Goal: Information Seeking & Learning: Learn about a topic

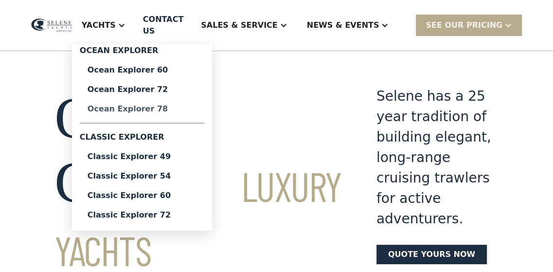
click at [158, 106] on div "Ocean Explorer 78" at bounding box center [142, 109] width 109 height 8
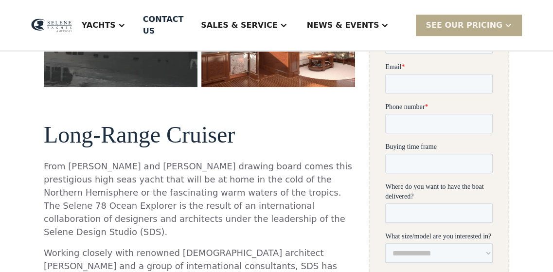
scroll to position [399, 0]
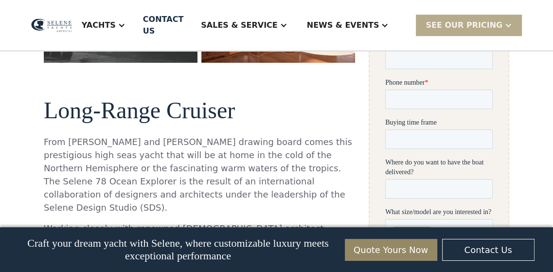
drag, startPoint x: 556, startPoint y: 27, endPoint x: 555, endPoint y: 67, distance: 40.4
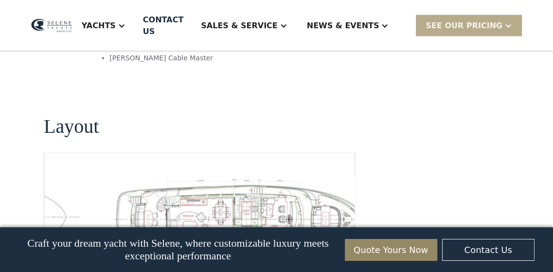
scroll to position [1412, 0]
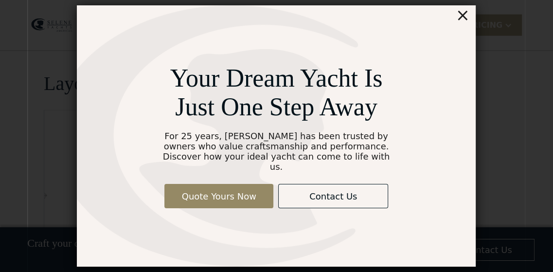
click at [462, 21] on div "×" at bounding box center [463, 14] width 14 height 19
